Goal: Task Accomplishment & Management: Use online tool/utility

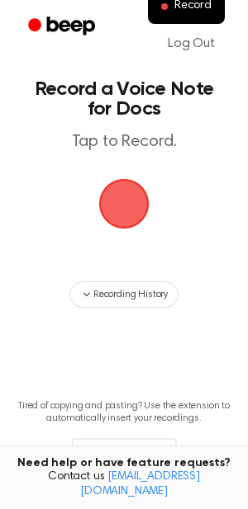
click at [143, 220] on span "button" at bounding box center [124, 204] width 50 height 50
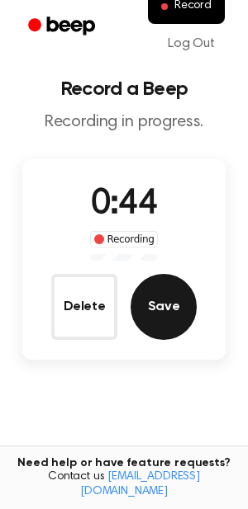
click at [144, 302] on button "Save" at bounding box center [163, 307] width 66 height 66
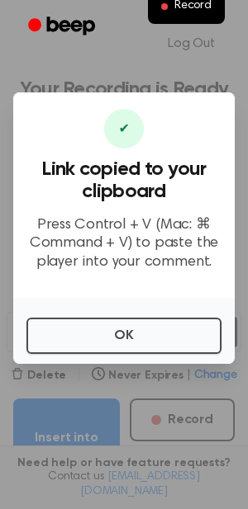
click at [102, 354] on div "OK" at bounding box center [123, 331] width 221 height 66
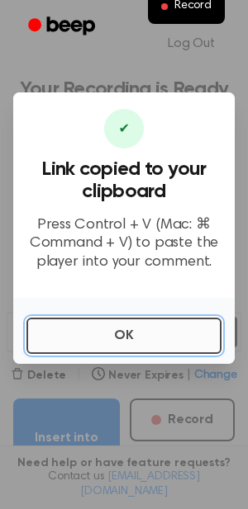
click at [97, 325] on button "OK" at bounding box center [123, 336] width 195 height 36
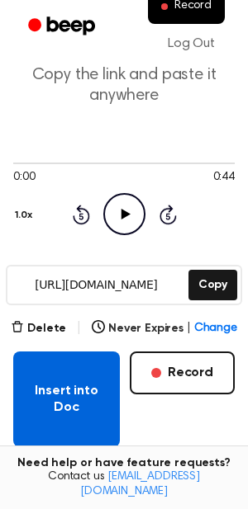
scroll to position [86, 0]
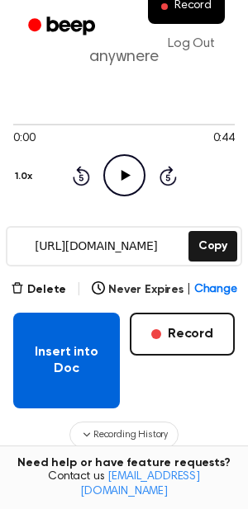
click at [54, 348] on button "Insert into Doc" at bounding box center [66, 361] width 107 height 96
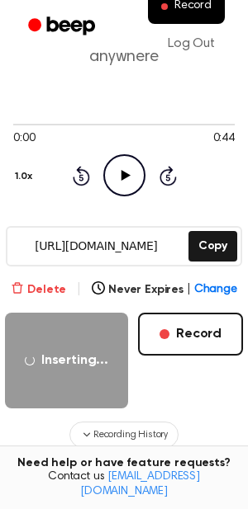
click at [53, 294] on button "Delete" at bounding box center [38, 290] width 55 height 17
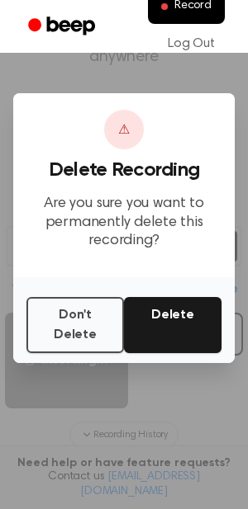
click at [53, 294] on div "Don't Delete Delete" at bounding box center [123, 320] width 221 height 86
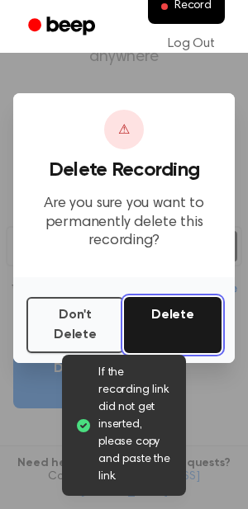
click at [154, 321] on button "Delete" at bounding box center [172, 325] width 97 height 56
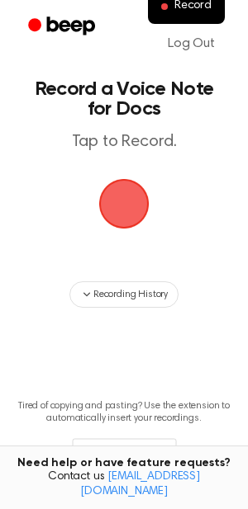
scroll to position [73, 0]
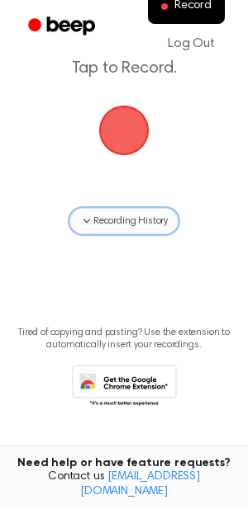
click at [118, 226] on span "Recording History" at bounding box center [130, 221] width 74 height 15
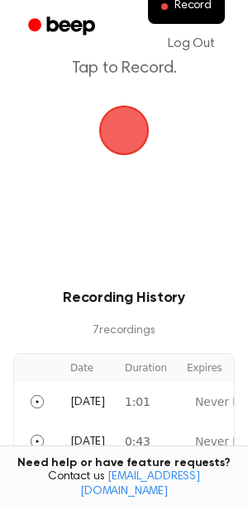
scroll to position [56, 0]
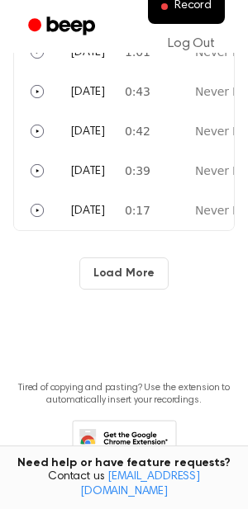
click at [125, 268] on button "Load More" at bounding box center [124, 274] width 90 height 32
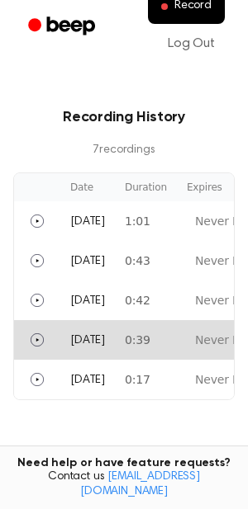
scroll to position [244, 0]
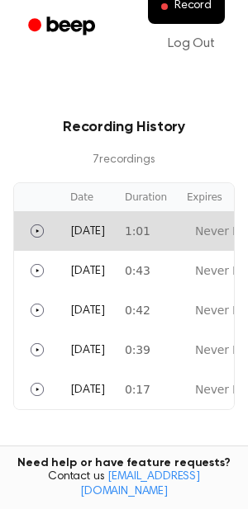
click at [115, 216] on td "Sep 30, 2024" at bounding box center [87, 231] width 54 height 40
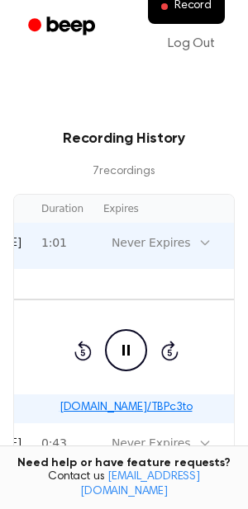
scroll to position [0, 72]
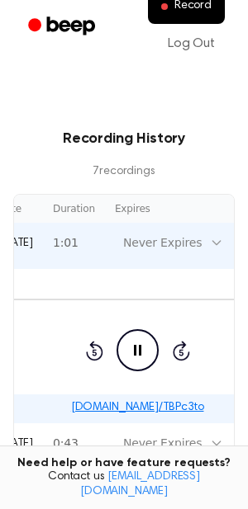
click at [161, 249] on div "Never Expires" at bounding box center [162, 242] width 78 height 17
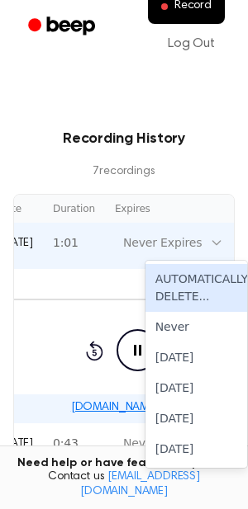
click at [192, 251] on div "Never Expires" at bounding box center [162, 243] width 95 height 21
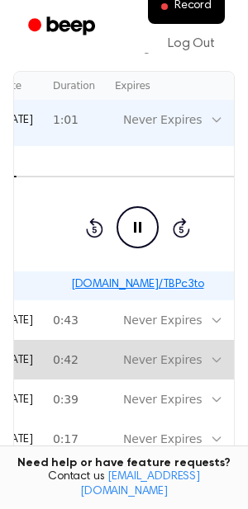
scroll to position [376, 0]
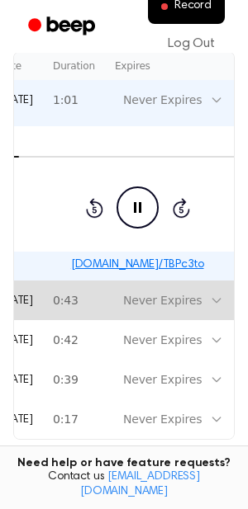
click at [145, 309] on div "Never Expires" at bounding box center [162, 301] width 95 height 21
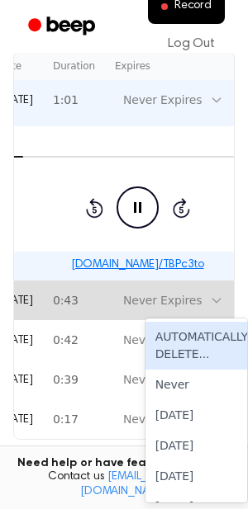
click at [92, 307] on td "0:43" at bounding box center [74, 301] width 62 height 40
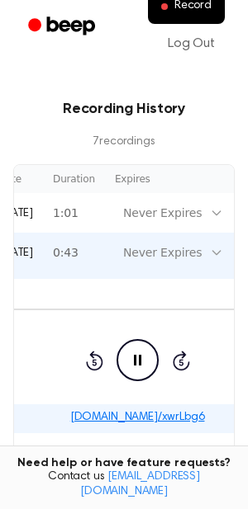
scroll to position [260, 0]
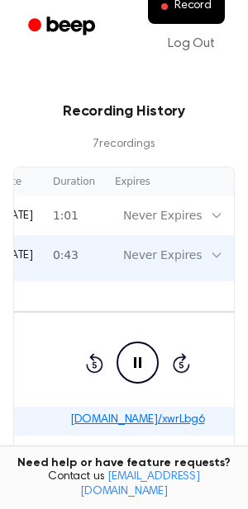
click at [144, 369] on icon "Pause Audio" at bounding box center [137, 363] width 42 height 42
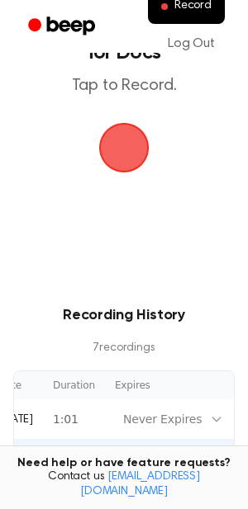
scroll to position [20, 0]
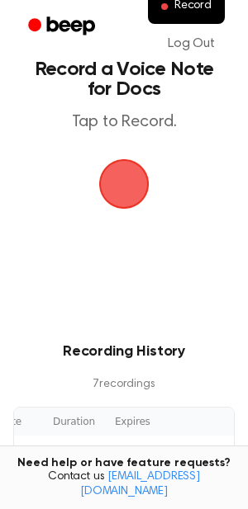
click at [122, 168] on span "button" at bounding box center [124, 184] width 46 height 46
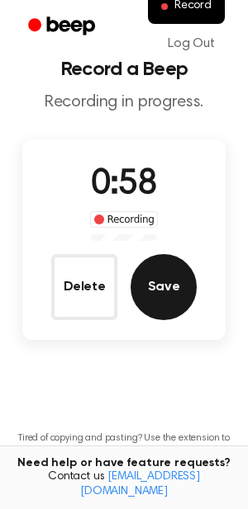
click at [147, 285] on button "Save" at bounding box center [163, 287] width 66 height 66
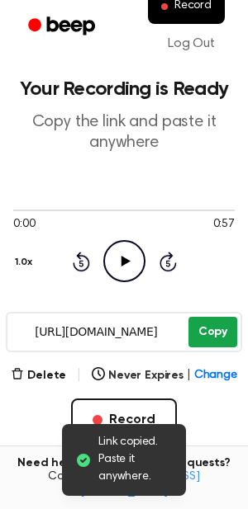
click at [206, 340] on button "Copy" at bounding box center [212, 332] width 49 height 31
drag, startPoint x: 205, startPoint y: 338, endPoint x: 204, endPoint y: 324, distance: 14.1
click at [205, 338] on button "Copy" at bounding box center [212, 332] width 49 height 31
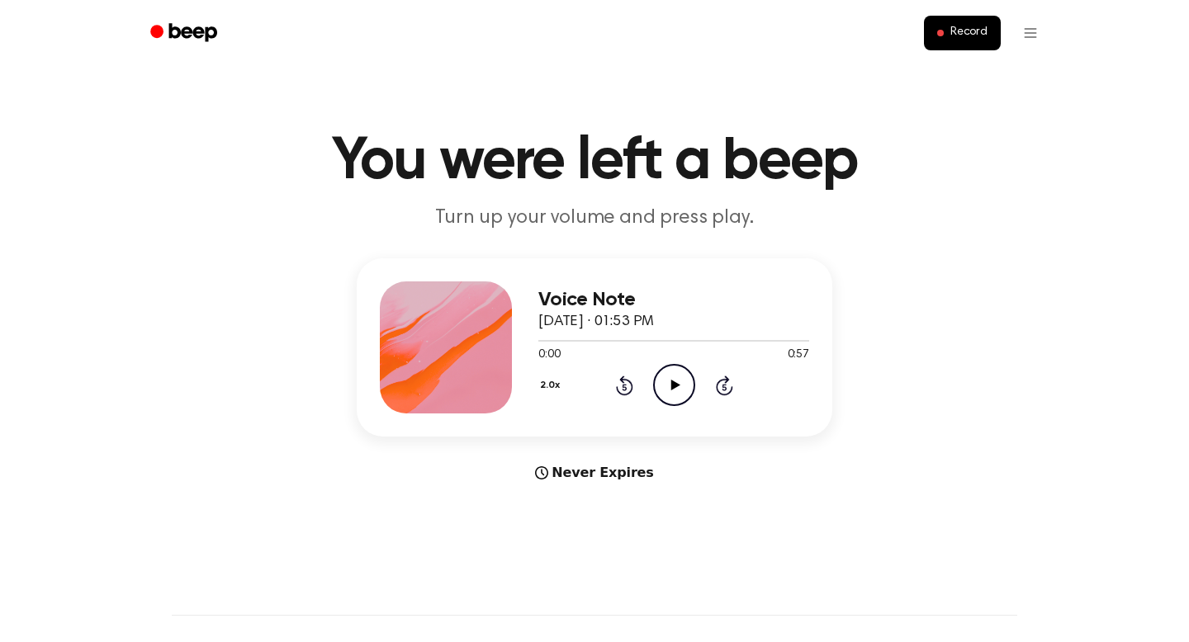
click at [679, 386] on icon at bounding box center [674, 385] width 9 height 11
click at [680, 386] on icon "Pause Audio" at bounding box center [674, 385] width 42 height 42
click at [555, 388] on button "2.0x" at bounding box center [551, 386] width 27 height 28
click at [562, 496] on div "1.0x" at bounding box center [570, 485] width 64 height 31
click at [626, 380] on icon at bounding box center [624, 386] width 17 height 20
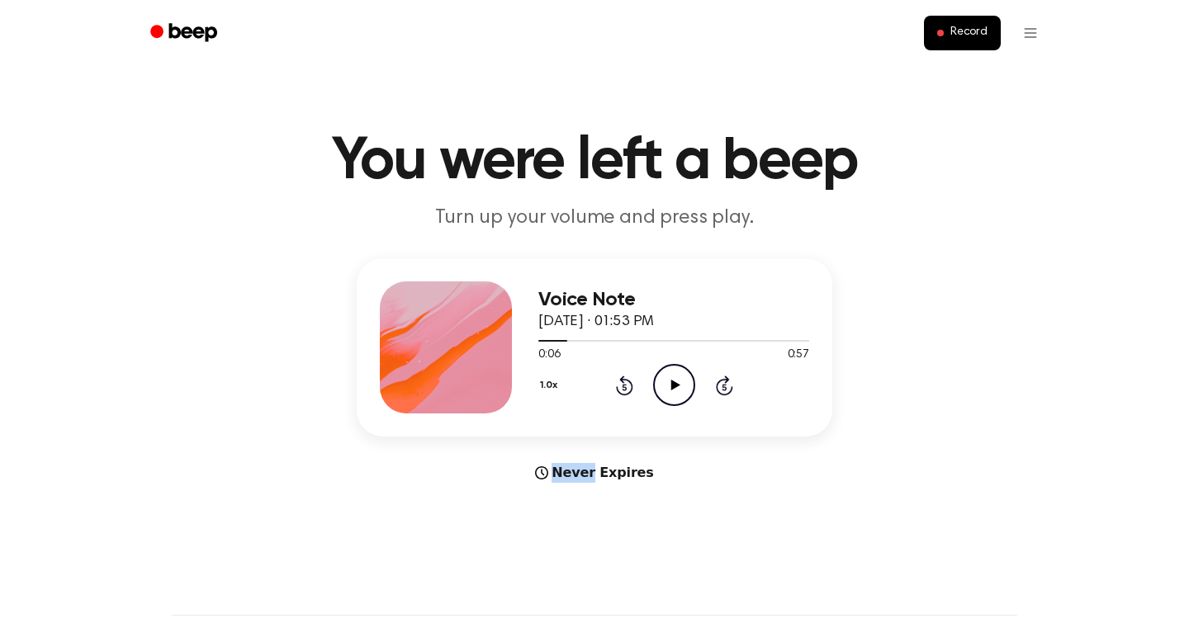
click at [626, 380] on icon at bounding box center [624, 386] width 17 height 20
click at [680, 395] on icon "Play Audio" at bounding box center [674, 385] width 42 height 42
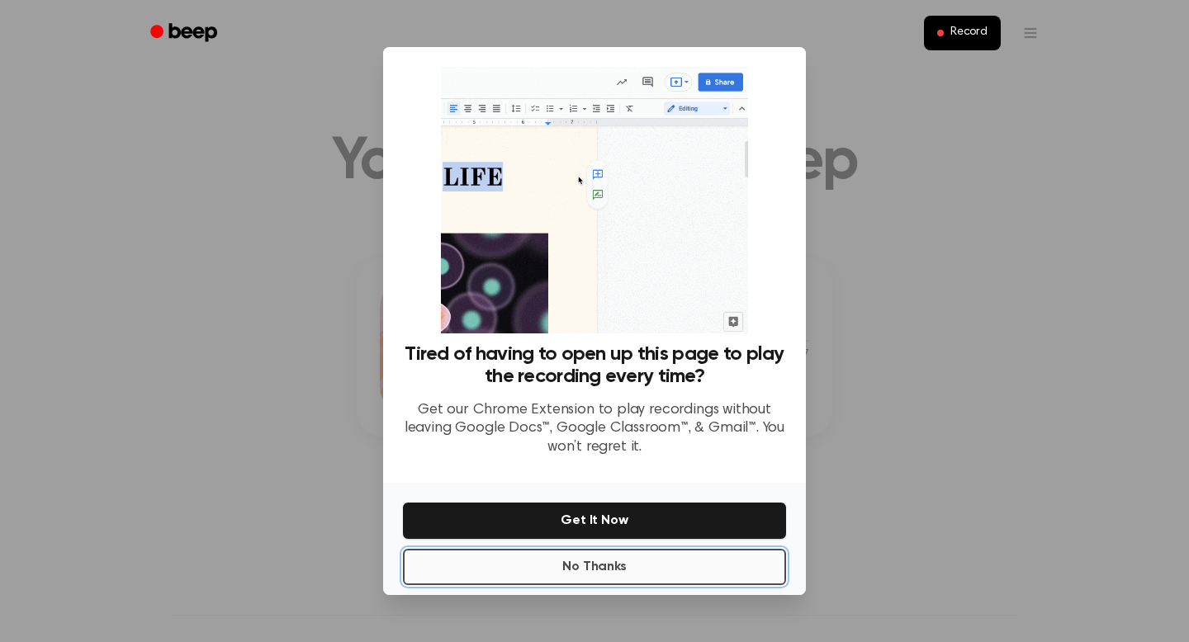
click at [606, 583] on button "No Thanks" at bounding box center [594, 567] width 383 height 36
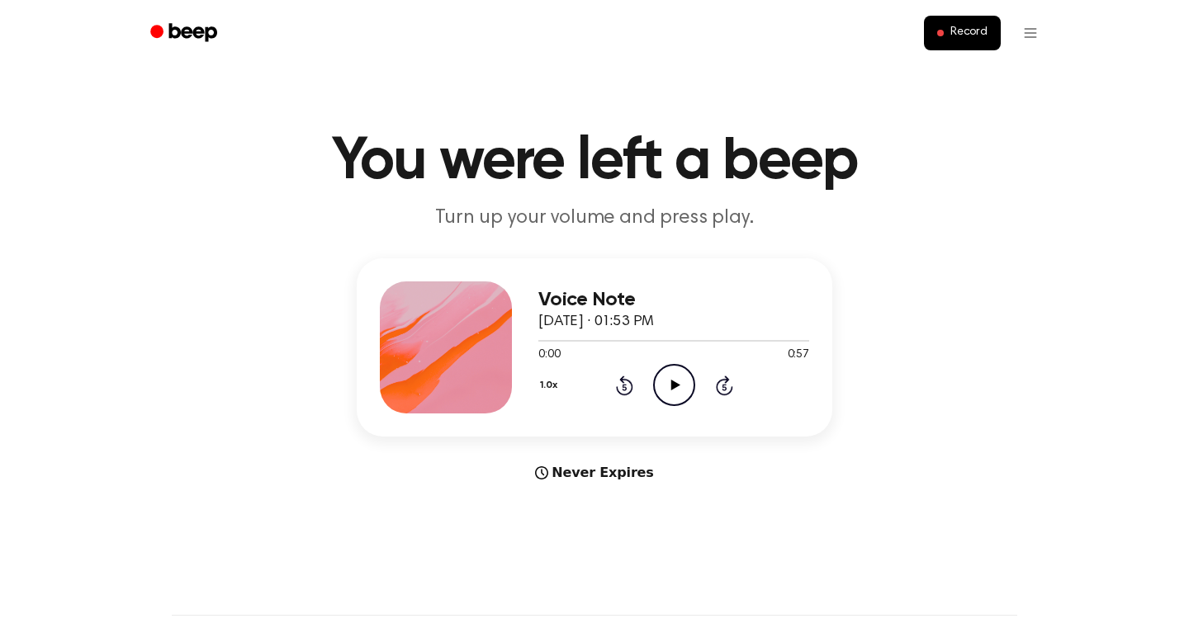
click at [664, 373] on icon "Play Audio" at bounding box center [674, 385] width 42 height 42
click at [679, 380] on icon "Pause Audio" at bounding box center [674, 385] width 42 height 42
